Goal: Information Seeking & Learning: Find specific page/section

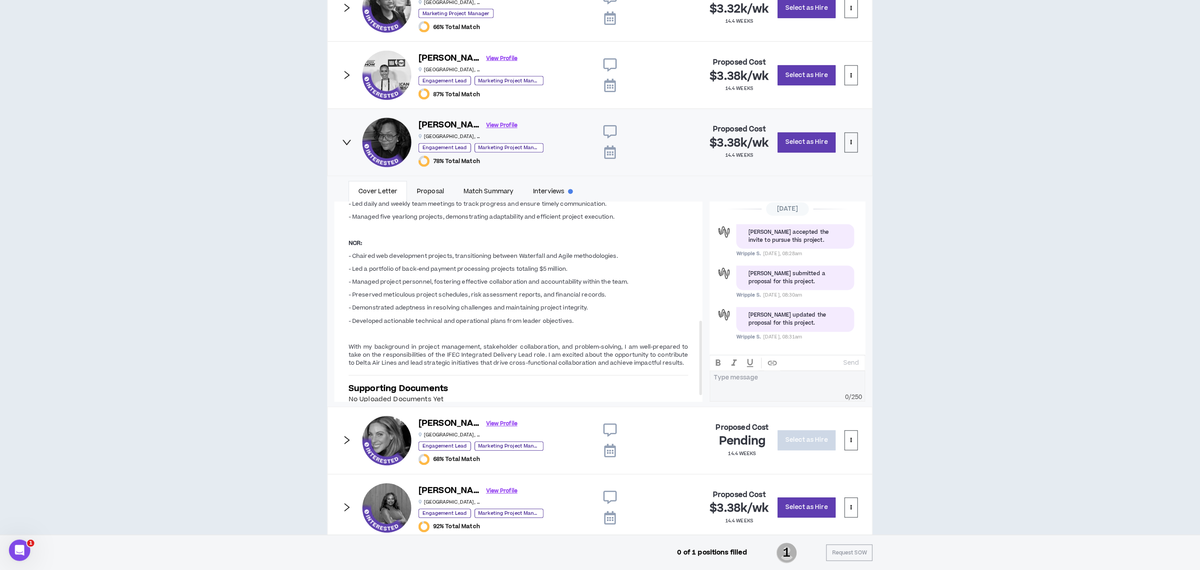
click at [345, 142] on icon "right" at bounding box center [347, 143] width 10 height 10
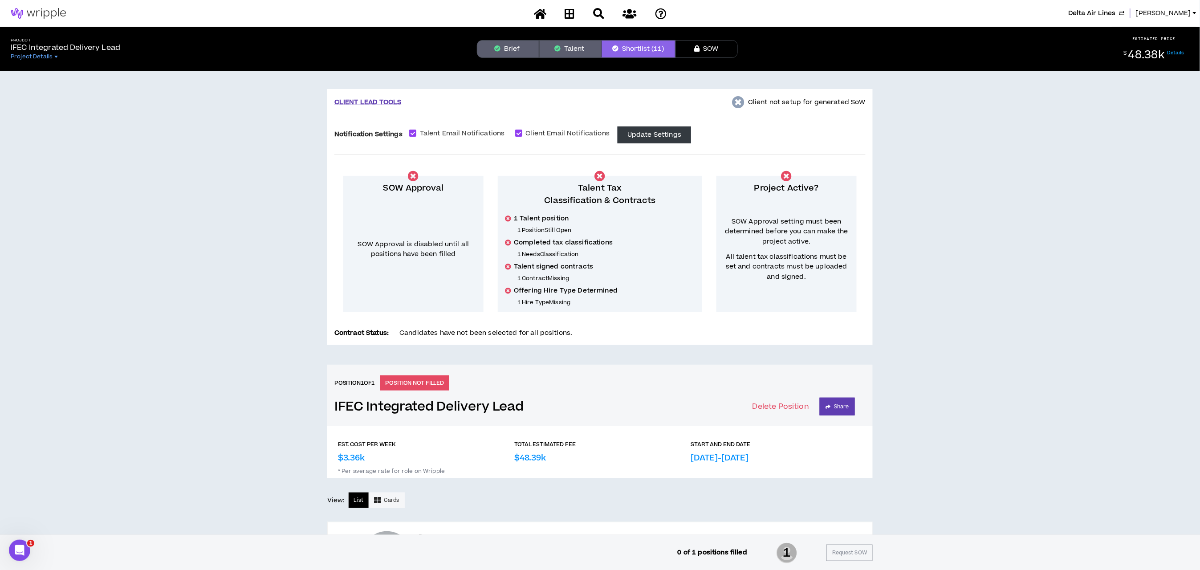
click at [1098, 9] on span "Delta Air Lines" at bounding box center [1092, 13] width 48 height 10
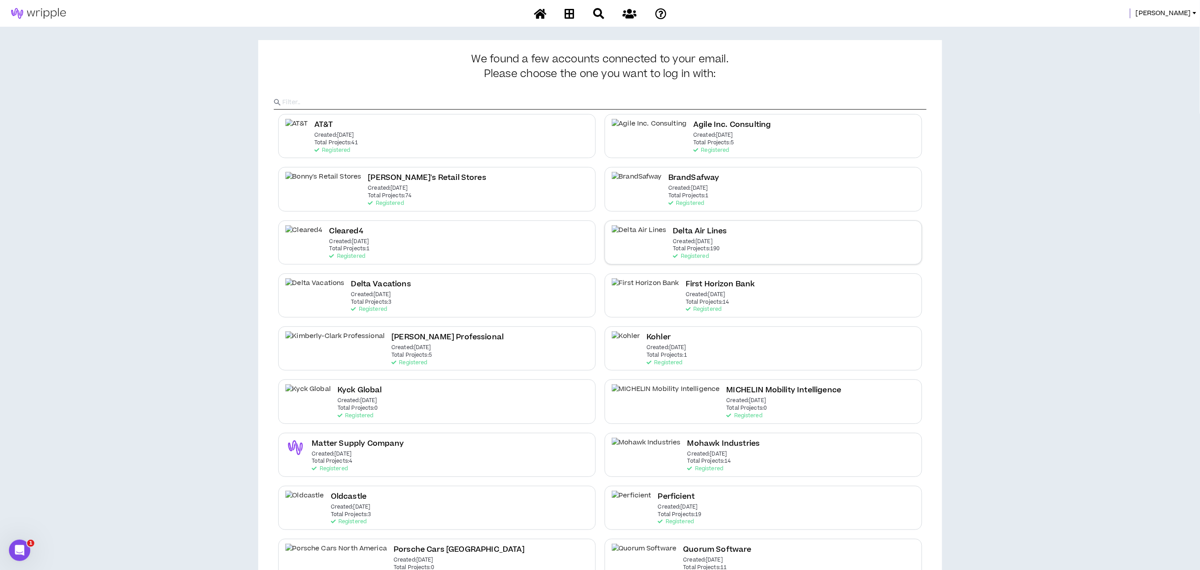
click at [673, 239] on p "Created: [DATE]" at bounding box center [693, 242] width 40 height 6
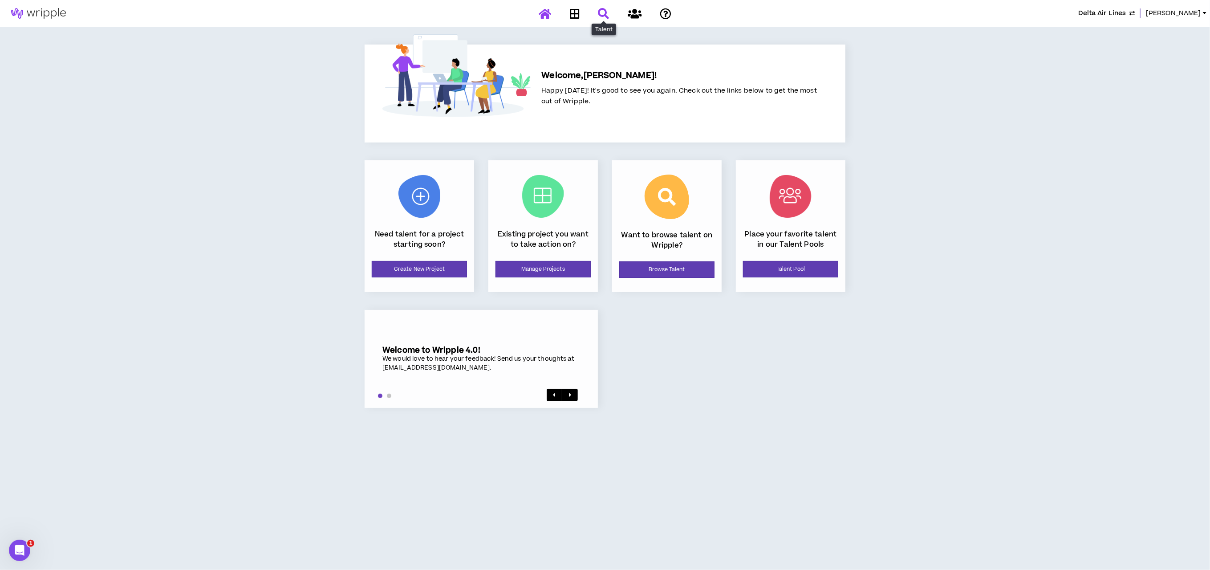
click at [606, 7] on link at bounding box center [604, 14] width 16 height 16
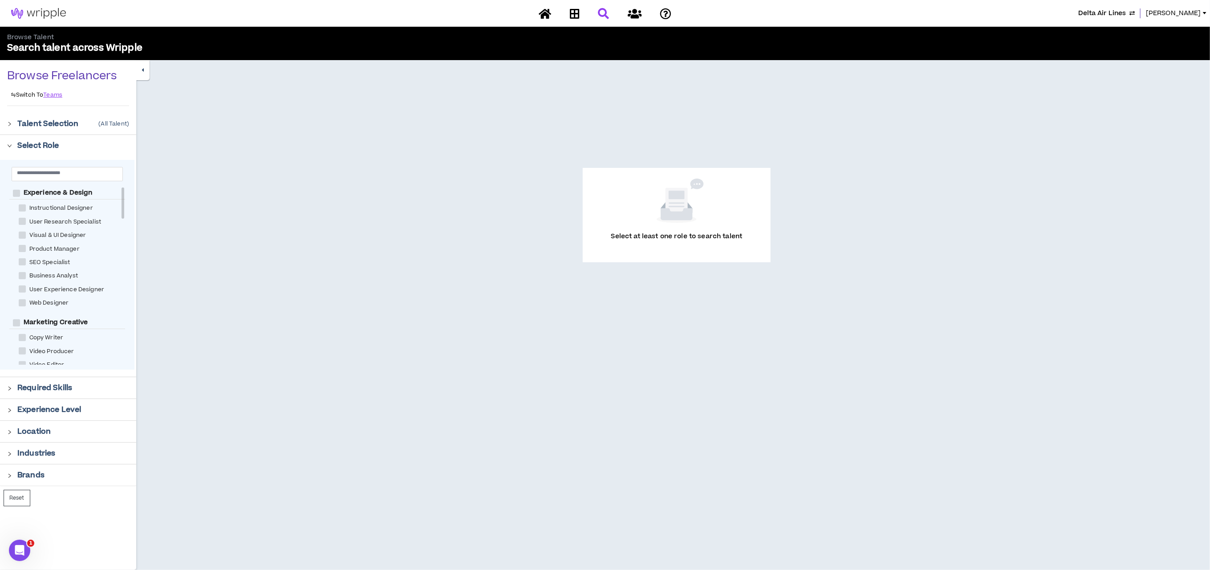
click at [8, 126] on icon "right" at bounding box center [9, 124] width 5 height 5
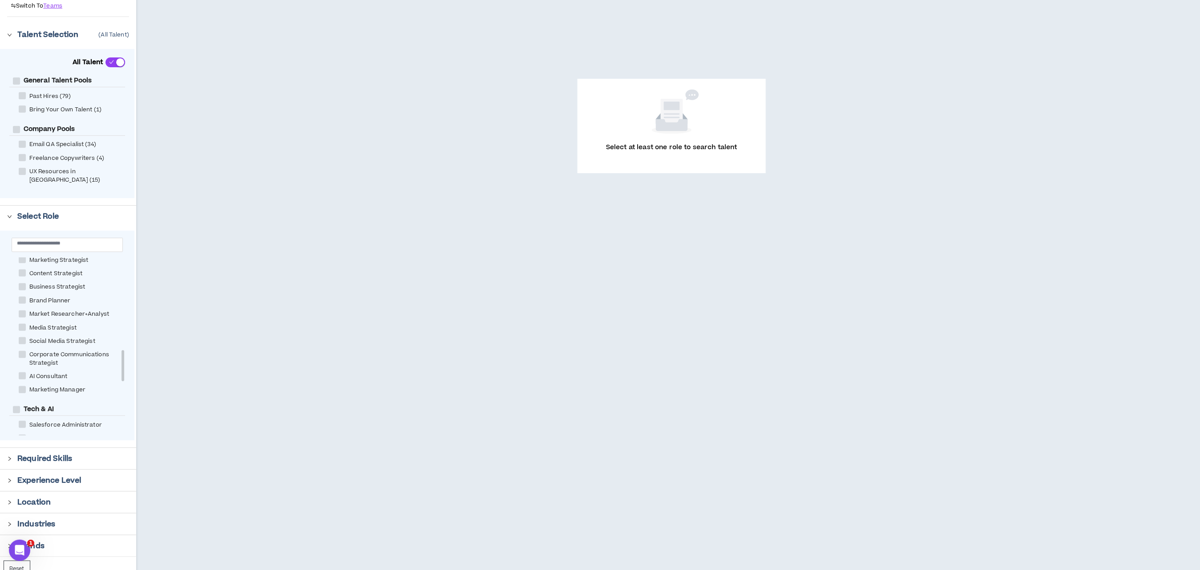
scroll to position [534, 0]
click at [43, 240] on input "text" at bounding box center [64, 243] width 94 height 7
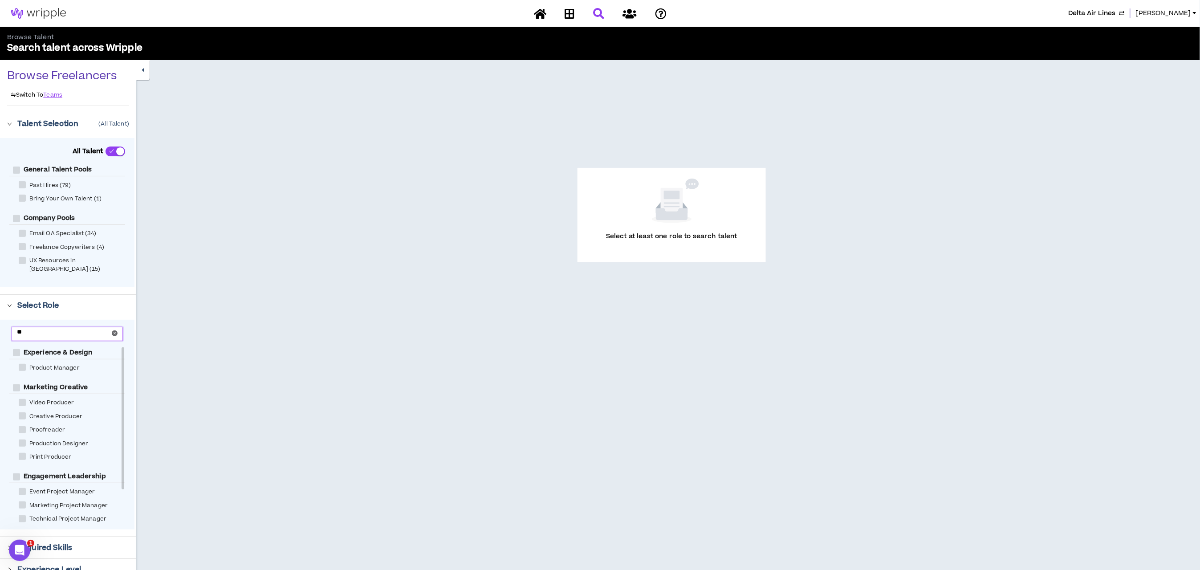
type input "*"
type input "****"
click at [23, 364] on span at bounding box center [22, 367] width 7 height 7
checkbox Strategist "****"
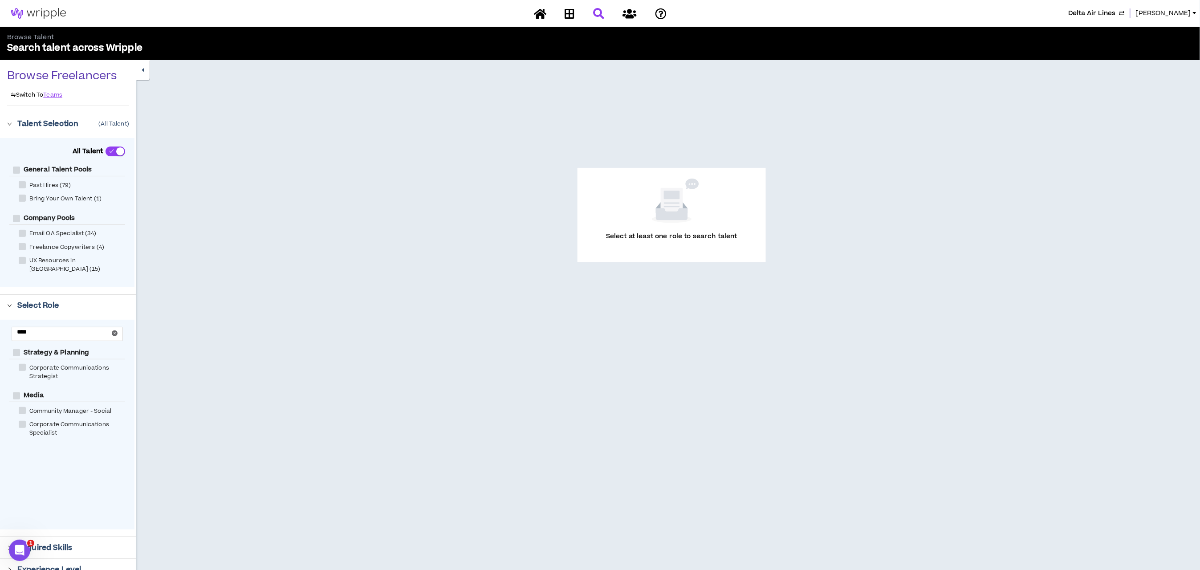
checkbox Planning "****"
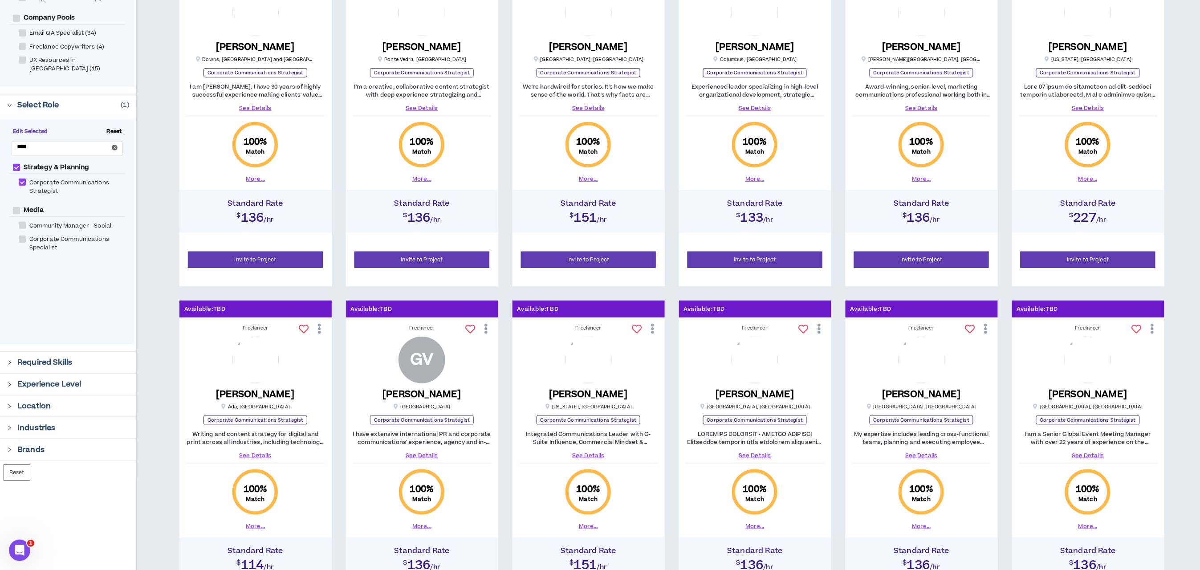
scroll to position [267, 0]
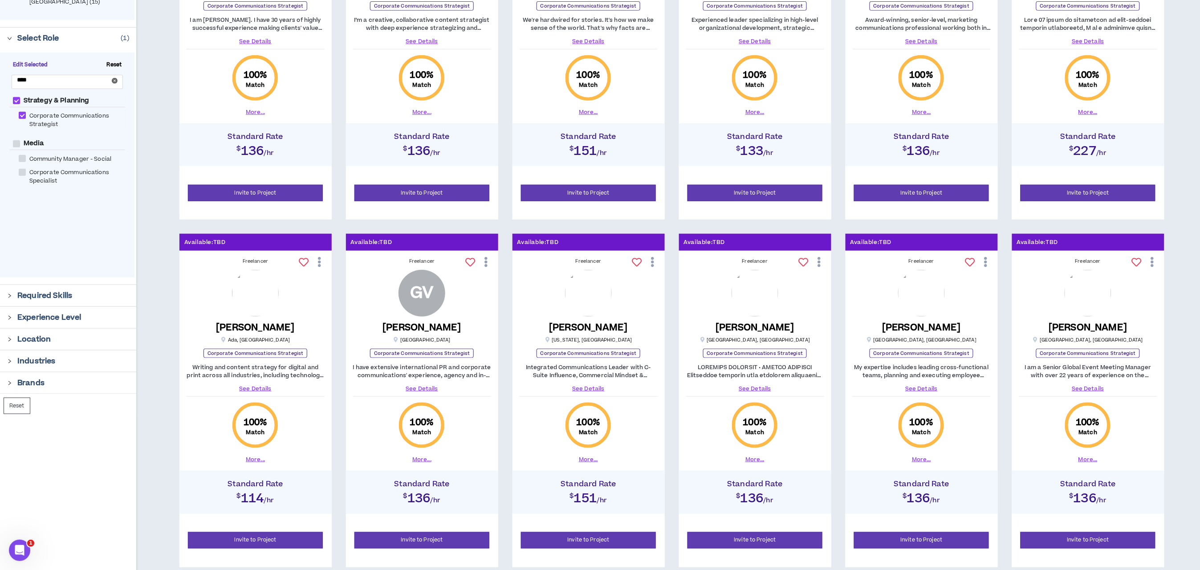
click at [9, 337] on icon "right" at bounding box center [9, 339] width 5 height 5
click at [18, 373] on span "US-Only" at bounding box center [32, 378] width 33 height 10
click at [602, 390] on link "See Details" at bounding box center [589, 389] width 138 height 8
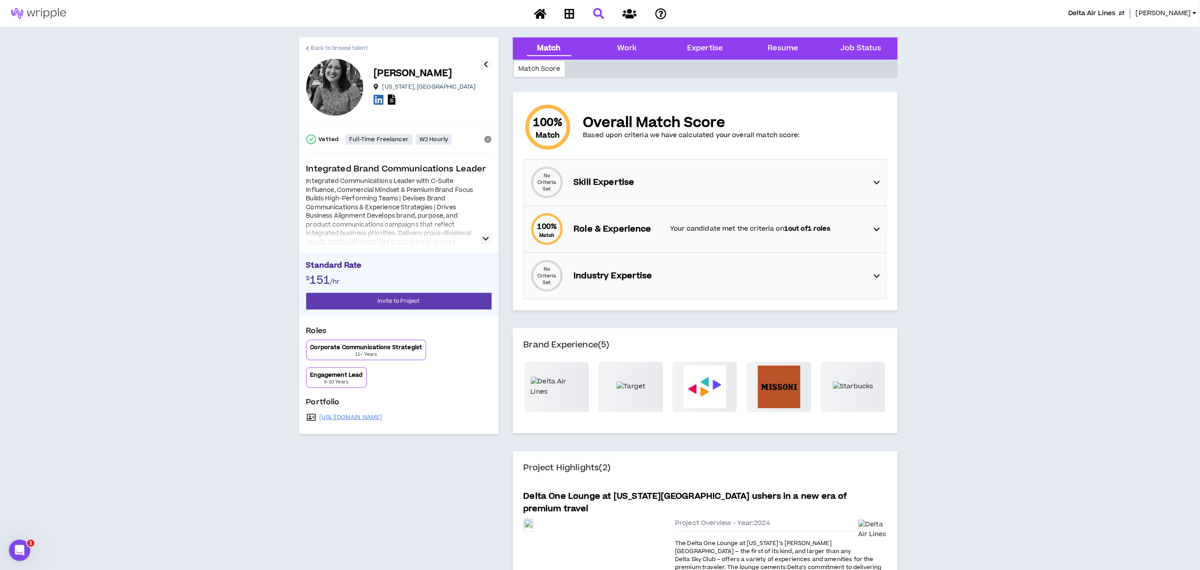
click at [315, 44] on span "Back to browse talent" at bounding box center [339, 48] width 57 height 8
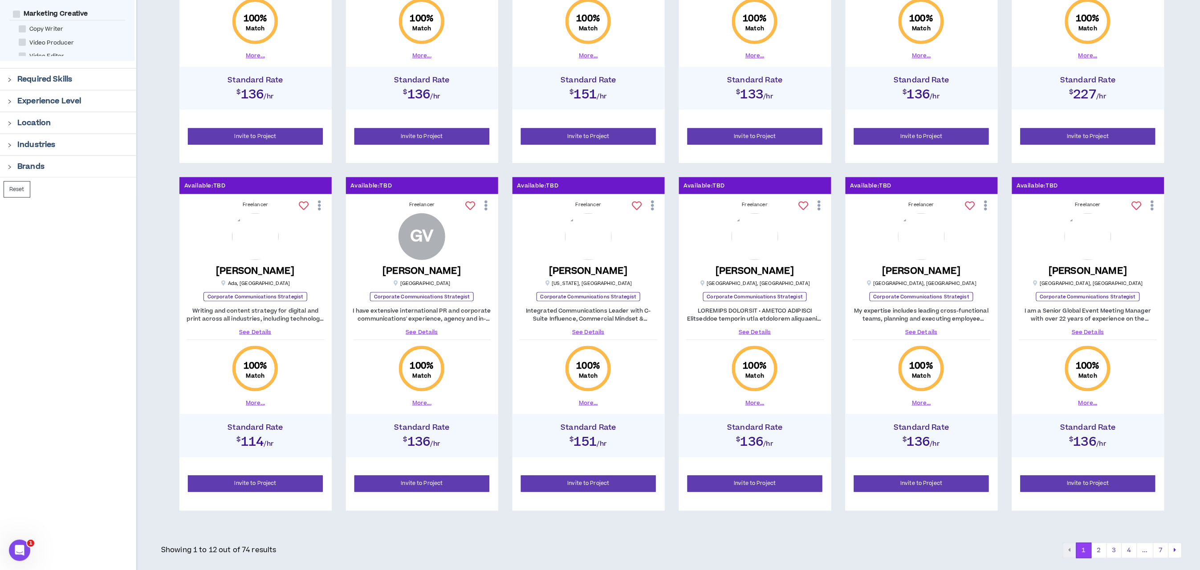
scroll to position [342, 0]
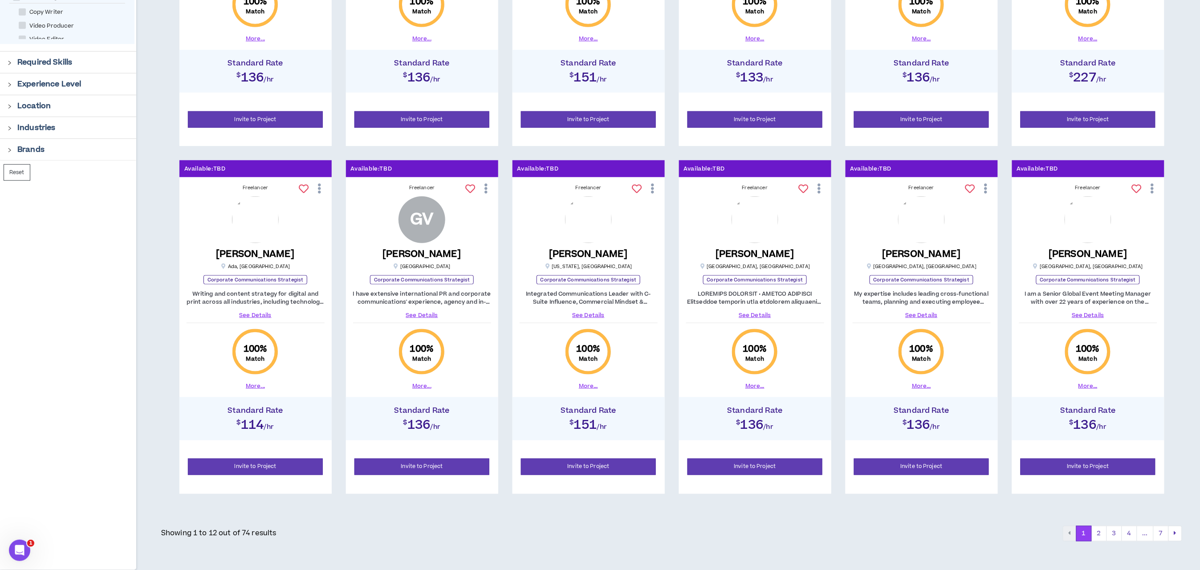
click at [925, 315] on link "See Details" at bounding box center [922, 315] width 138 height 8
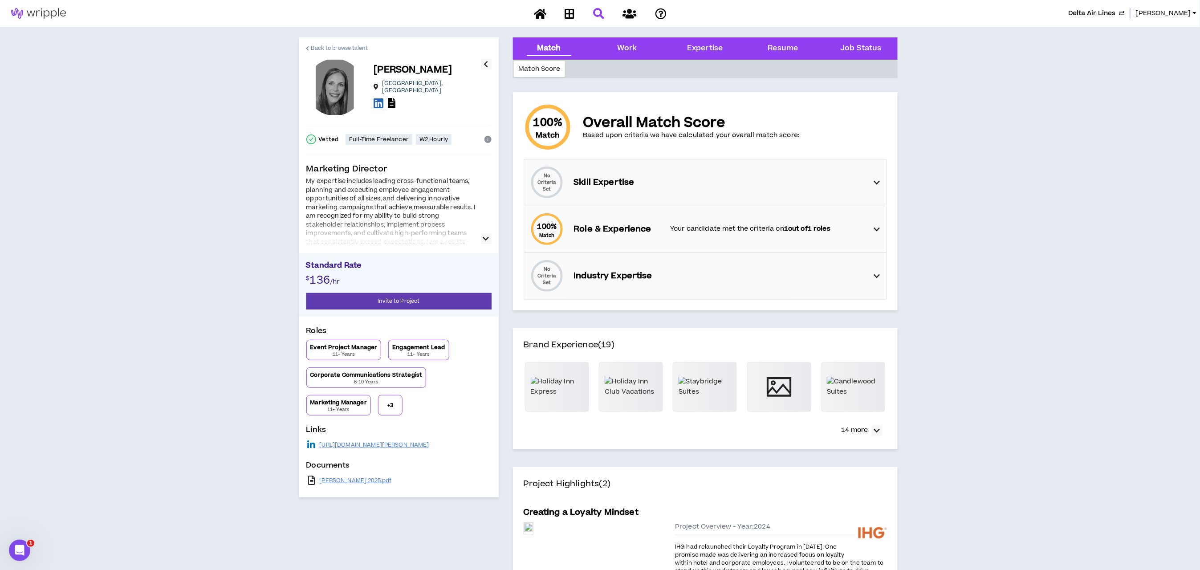
click at [336, 42] on link "Back to browse talent" at bounding box center [336, 47] width 61 height 21
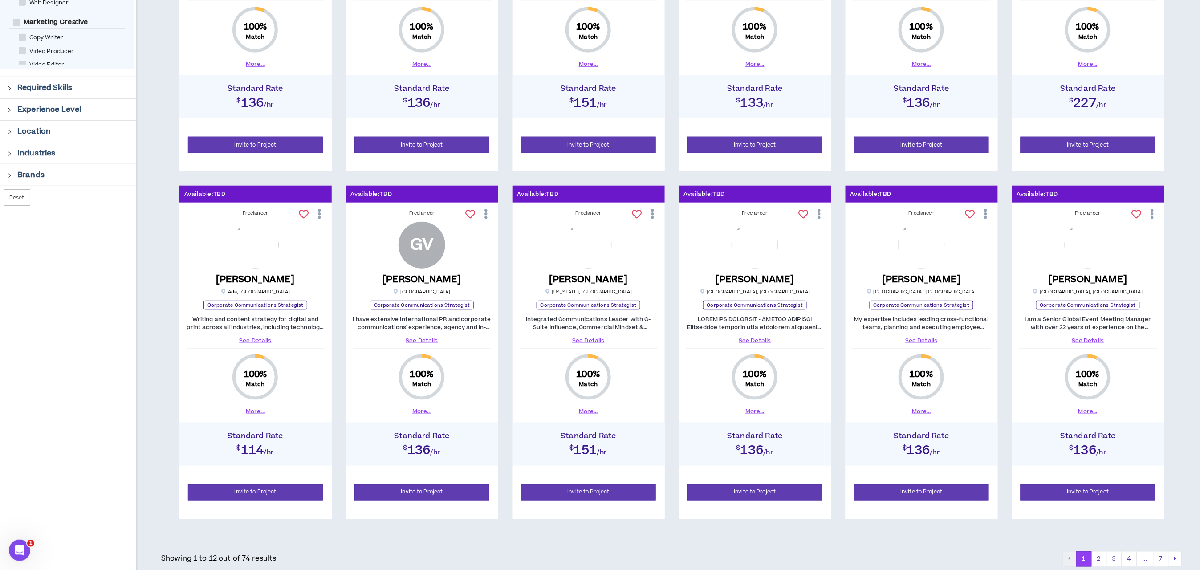
scroll to position [342, 0]
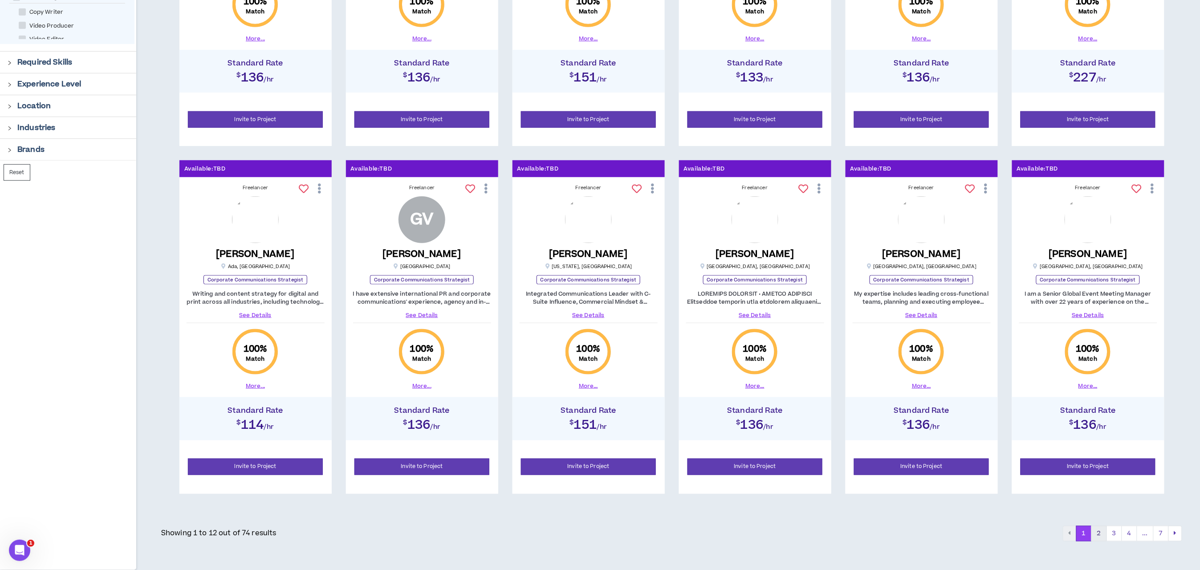
click at [1100, 530] on button "2" at bounding box center [1099, 534] width 16 height 16
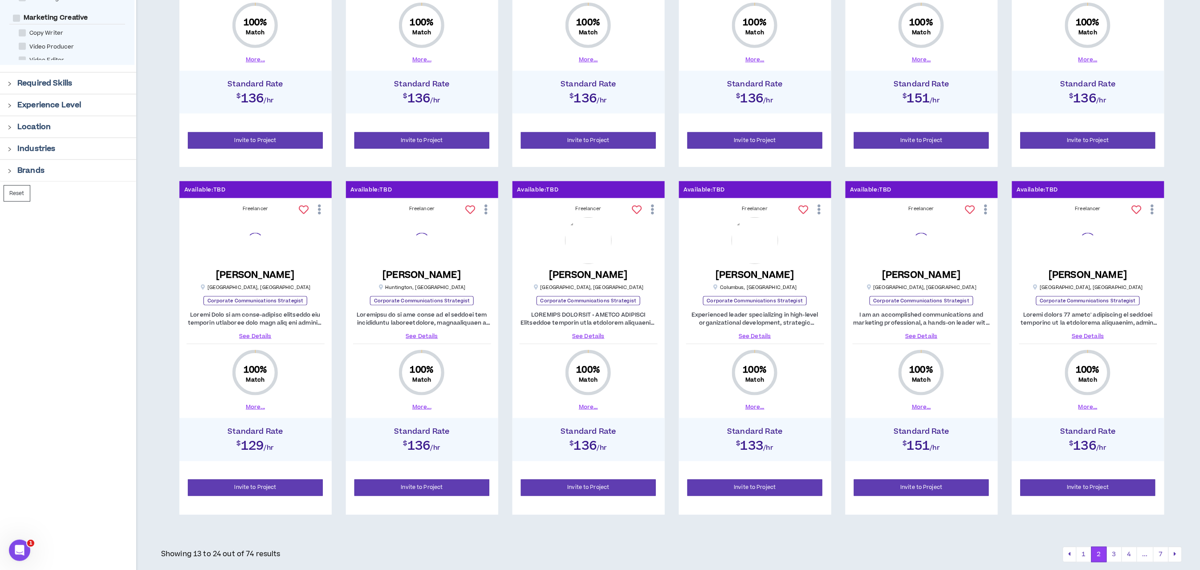
scroll to position [342, 0]
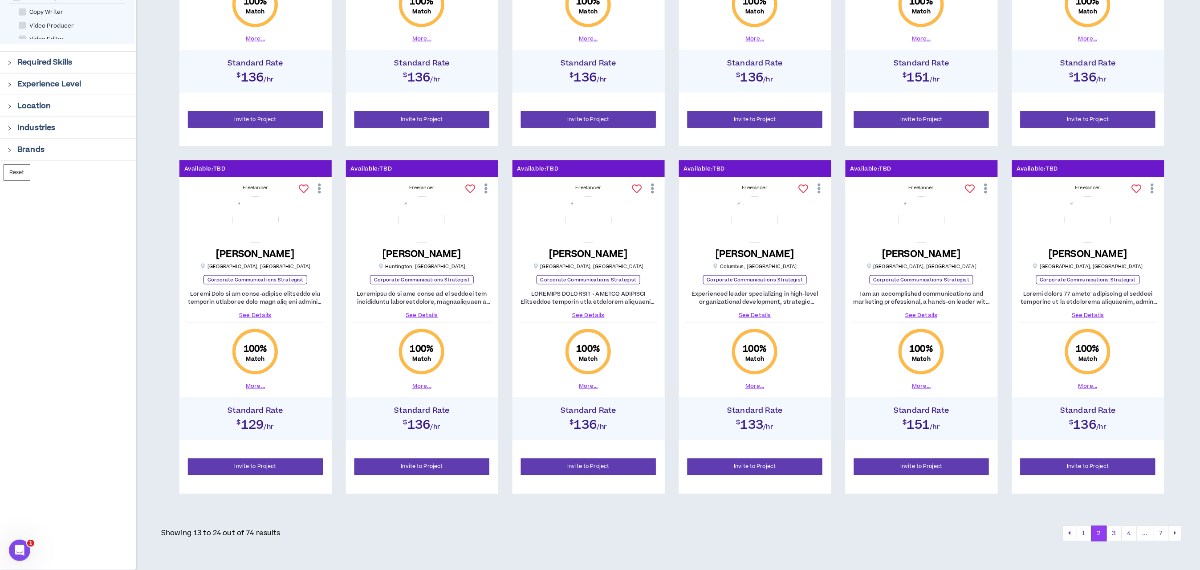
click at [1086, 309] on div "See Details" at bounding box center [1088, 304] width 138 height 29
click at [1087, 315] on link "See Details" at bounding box center [1088, 315] width 138 height 8
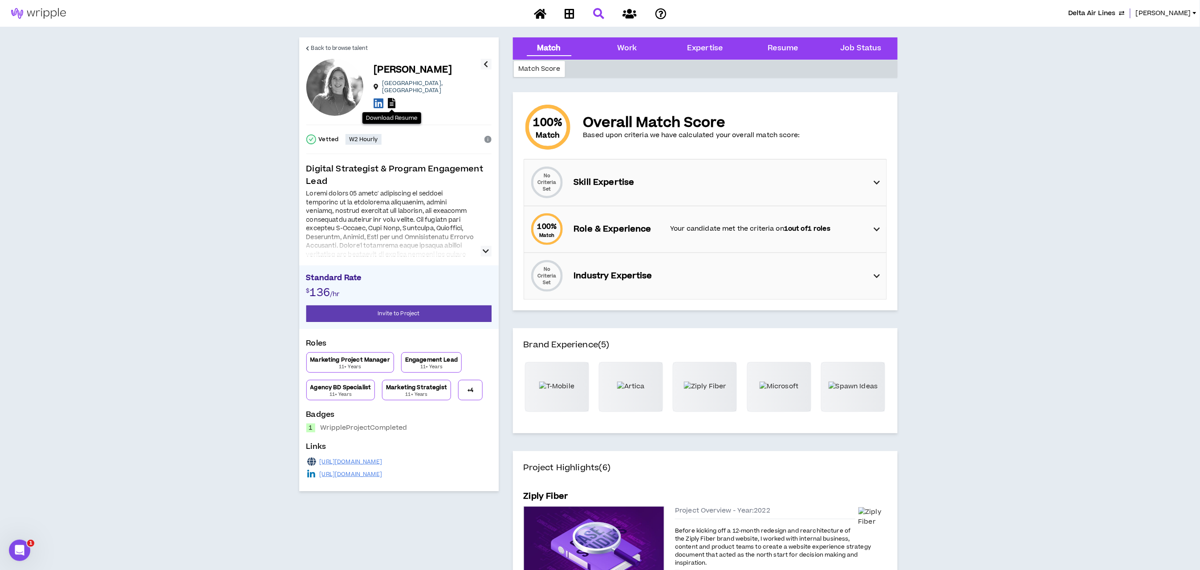
click at [390, 98] on icon at bounding box center [392, 103] width 8 height 10
click at [351, 48] on span "Back to browse talent" at bounding box center [339, 48] width 57 height 8
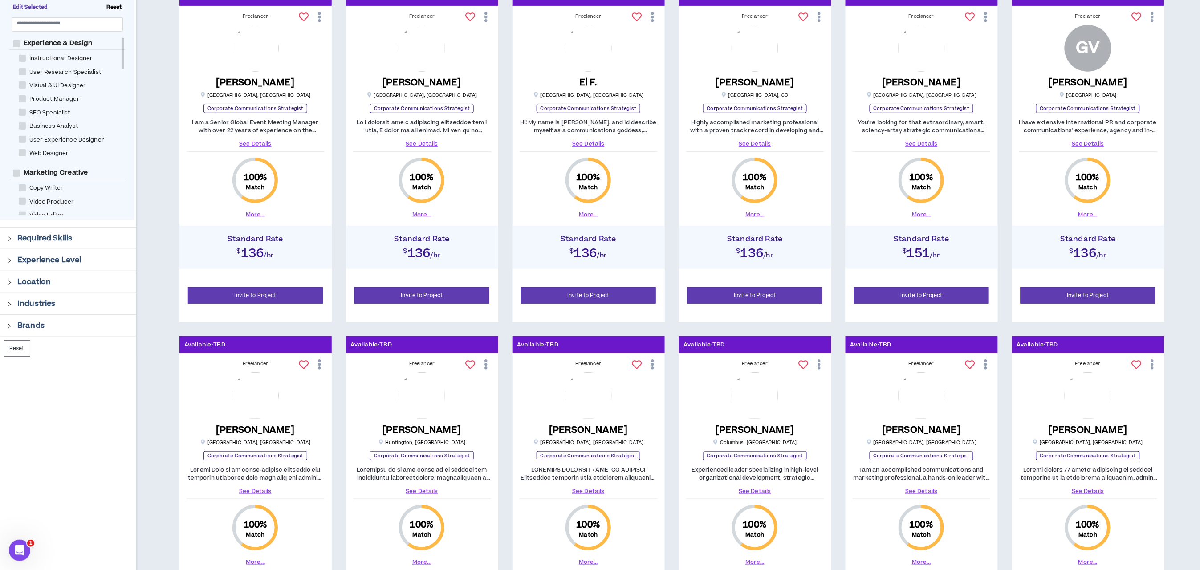
scroll to position [342, 0]
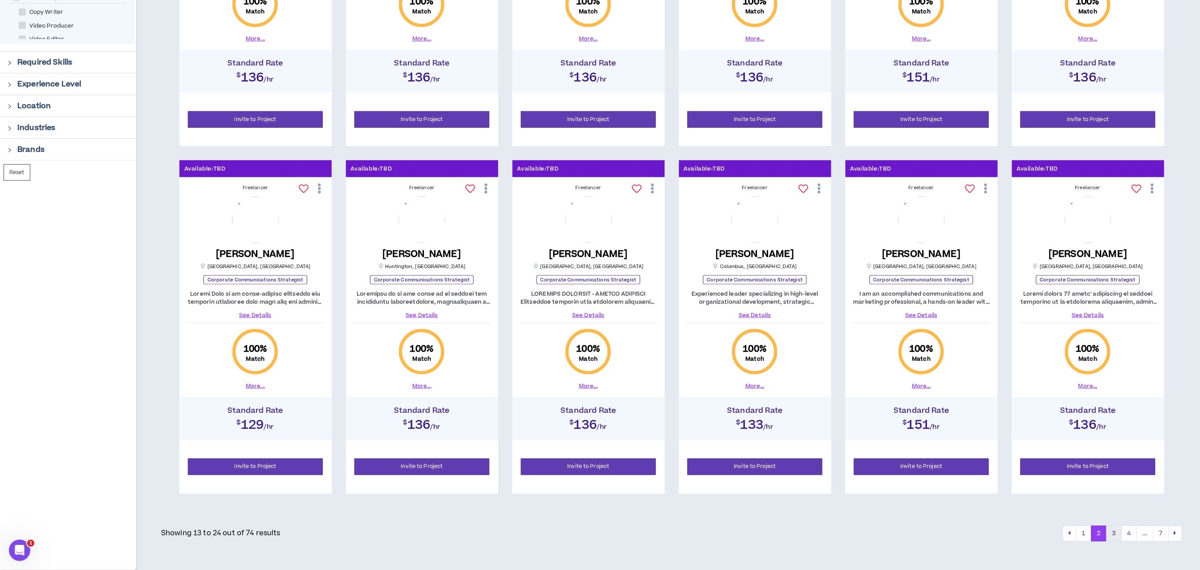
click at [1110, 532] on button "3" at bounding box center [1114, 534] width 16 height 16
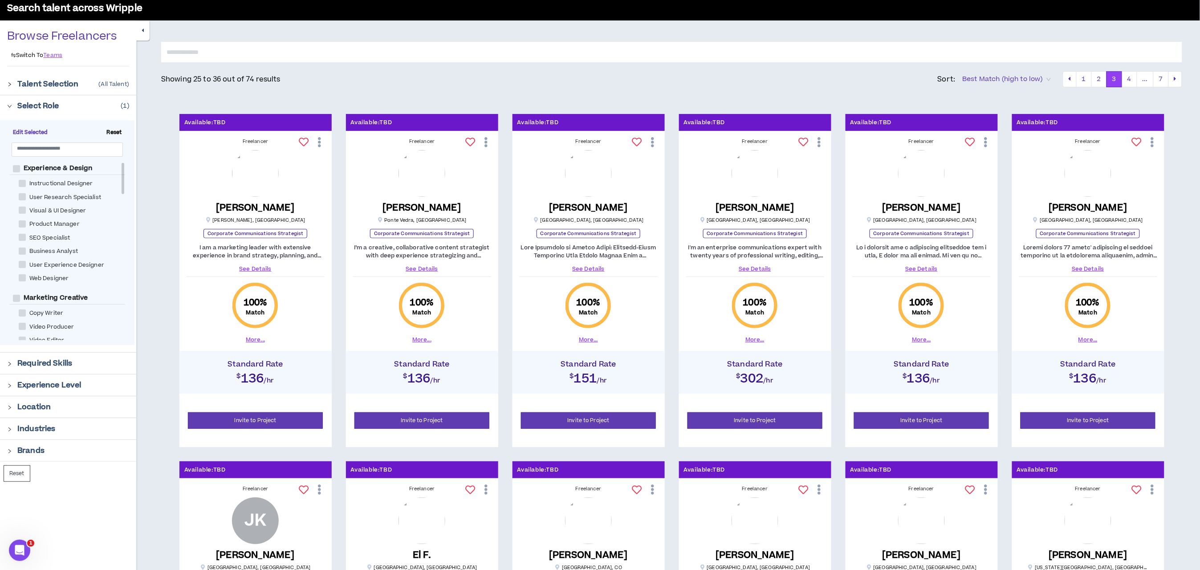
scroll to position [8, 0]
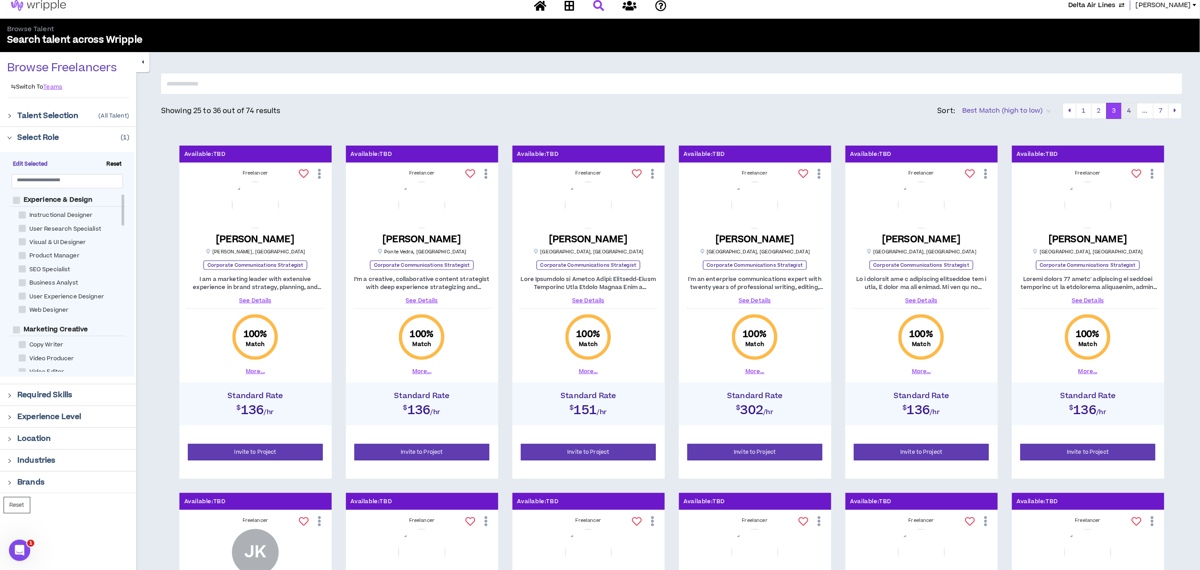
click at [1128, 109] on button "4" at bounding box center [1130, 111] width 16 height 16
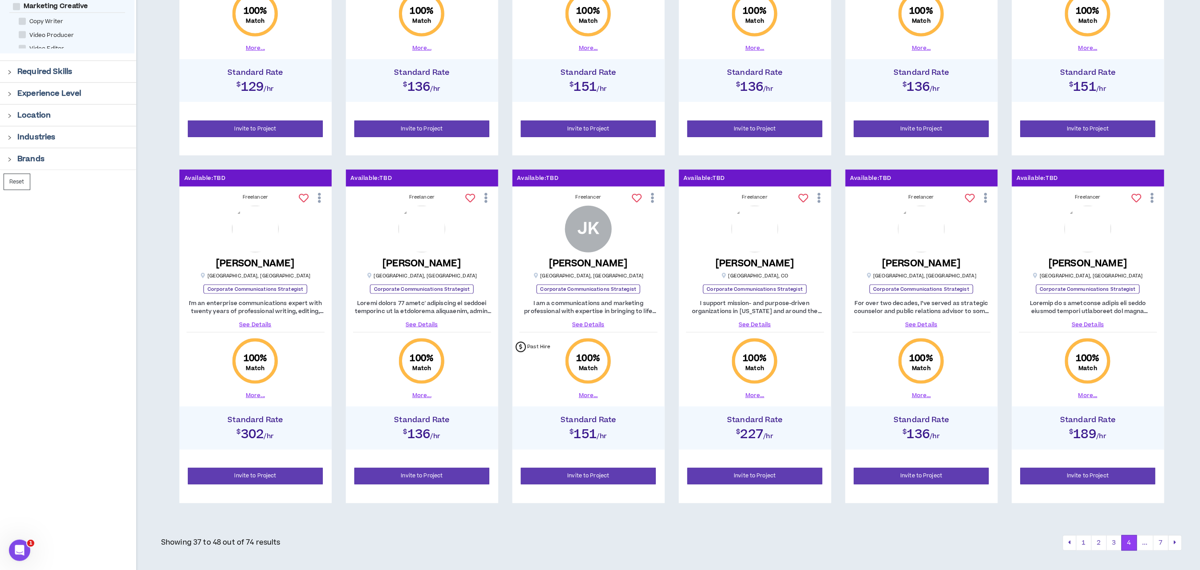
scroll to position [342, 0]
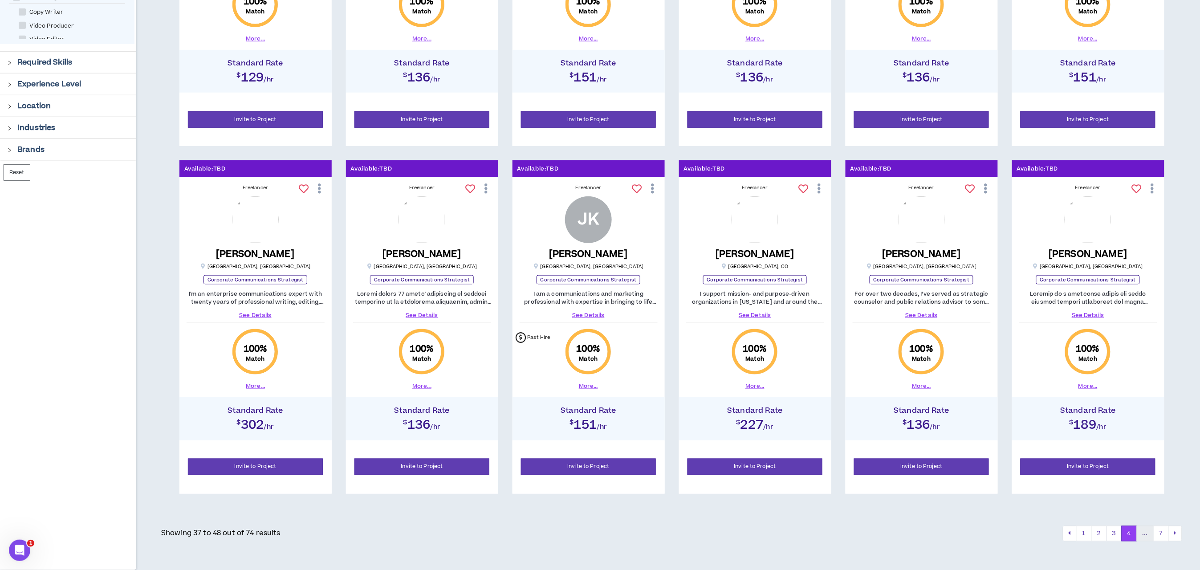
click at [1138, 535] on button "..." at bounding box center [1145, 534] width 17 height 16
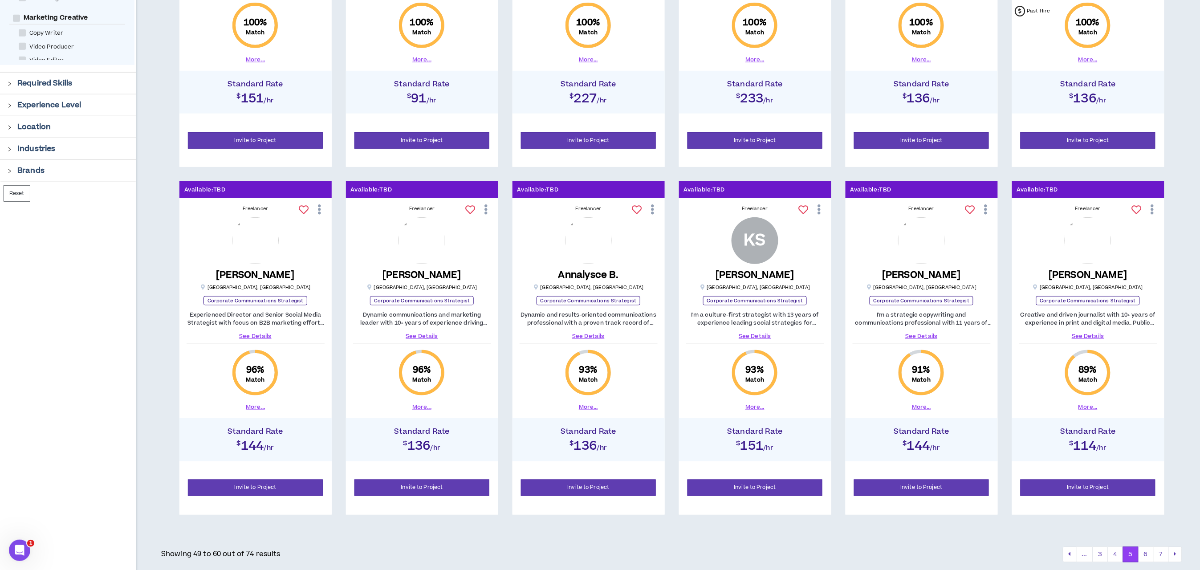
click at [925, 337] on link "See Details" at bounding box center [922, 336] width 138 height 8
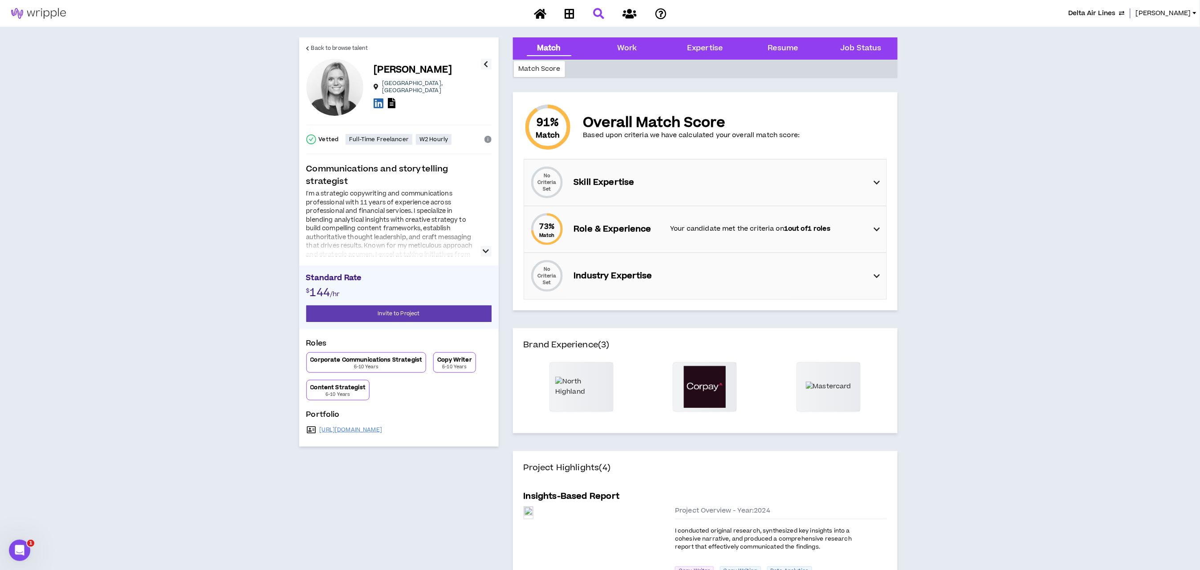
click at [485, 251] on icon "button" at bounding box center [486, 251] width 6 height 11
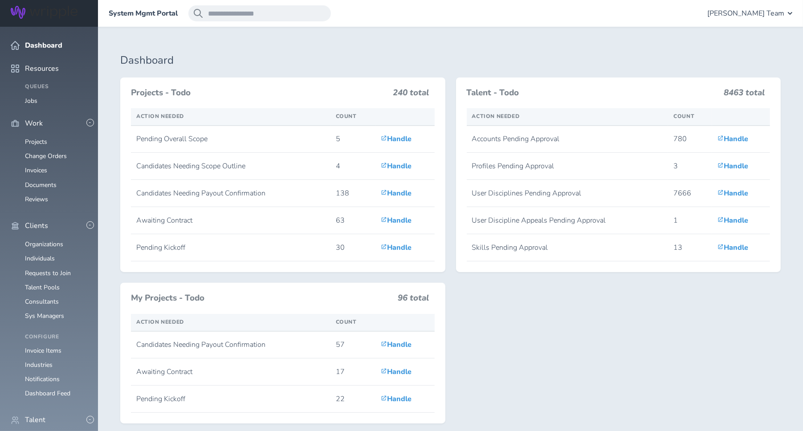
click at [43, 431] on link "Individuals" at bounding box center [40, 439] width 30 height 8
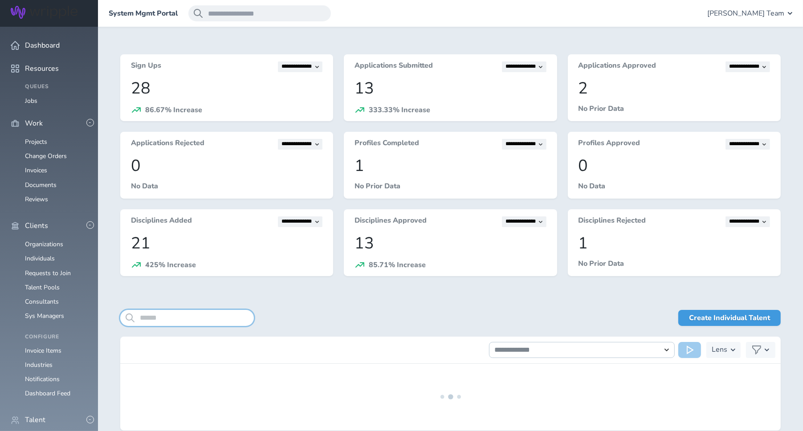
click at [184, 314] on input "search" at bounding box center [187, 318] width 134 height 16
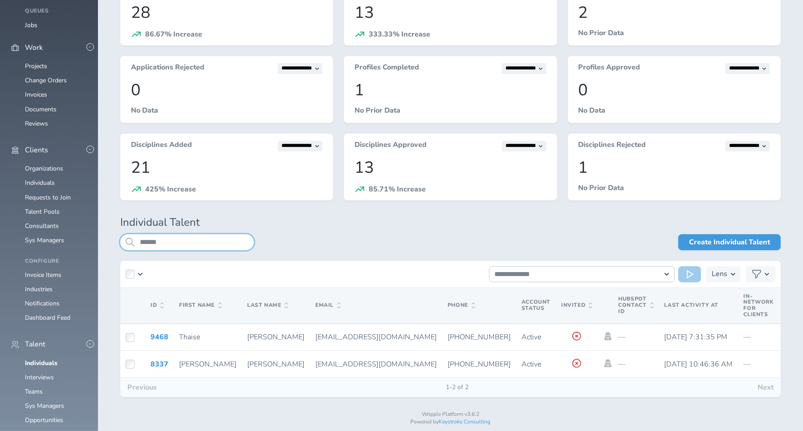
scroll to position [76, 0]
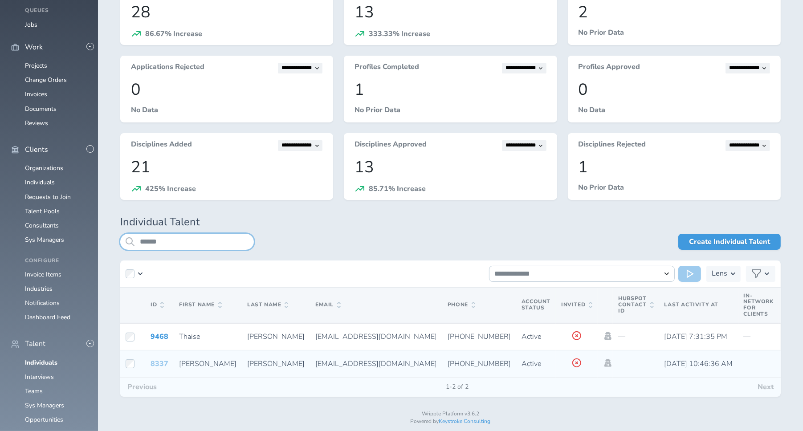
type input "******"
click at [155, 362] on link "8337" at bounding box center [159, 364] width 18 height 10
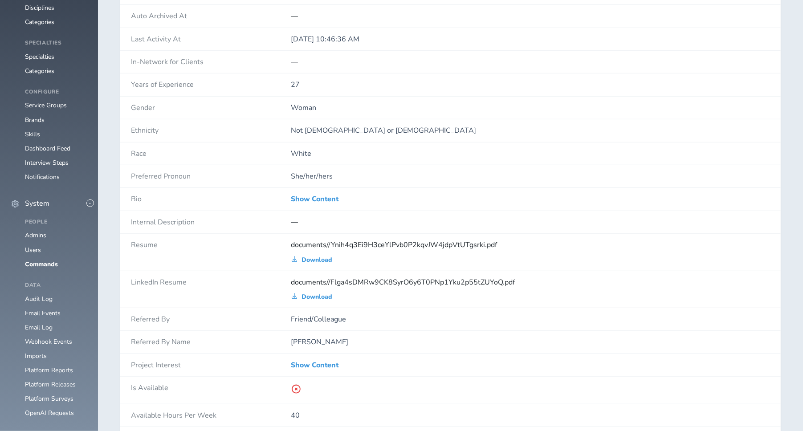
scroll to position [648, 0]
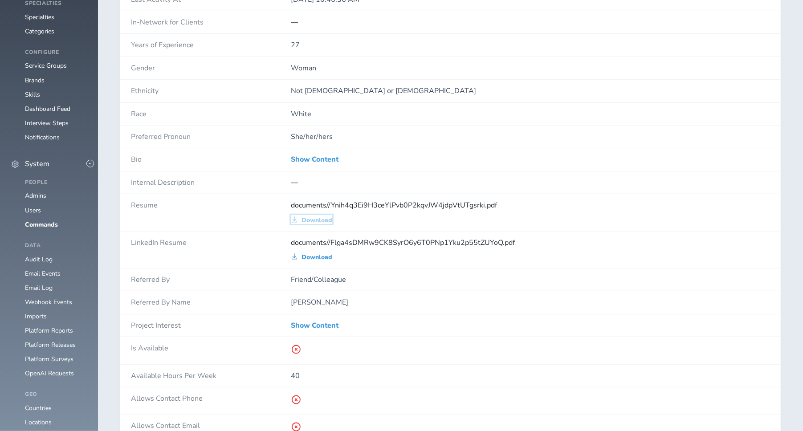
click at [323, 218] on span "Download" at bounding box center [316, 220] width 31 height 7
